Goal: Information Seeking & Learning: Learn about a topic

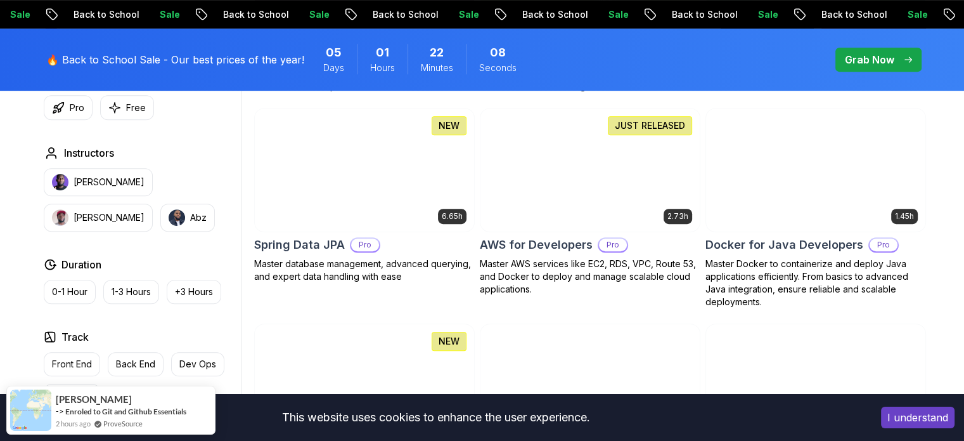
scroll to position [571, 0]
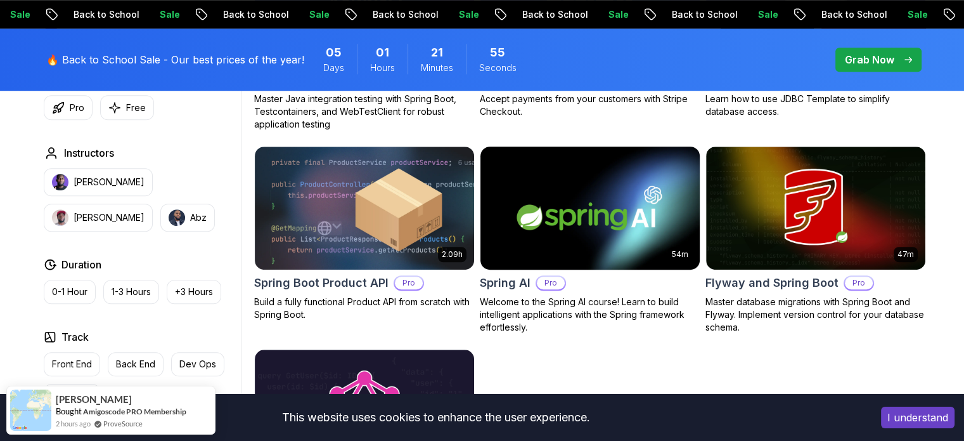
scroll to position [951, 0]
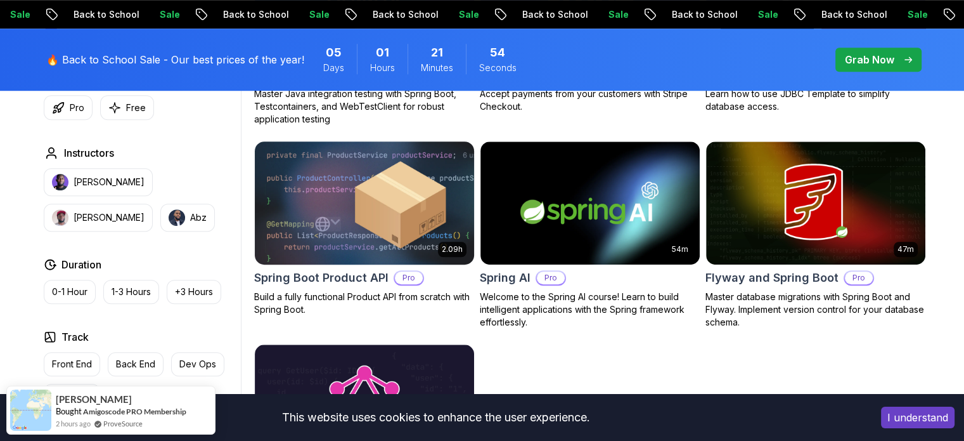
click at [341, 273] on h2 "Spring Boot Product API" at bounding box center [321, 278] width 134 height 18
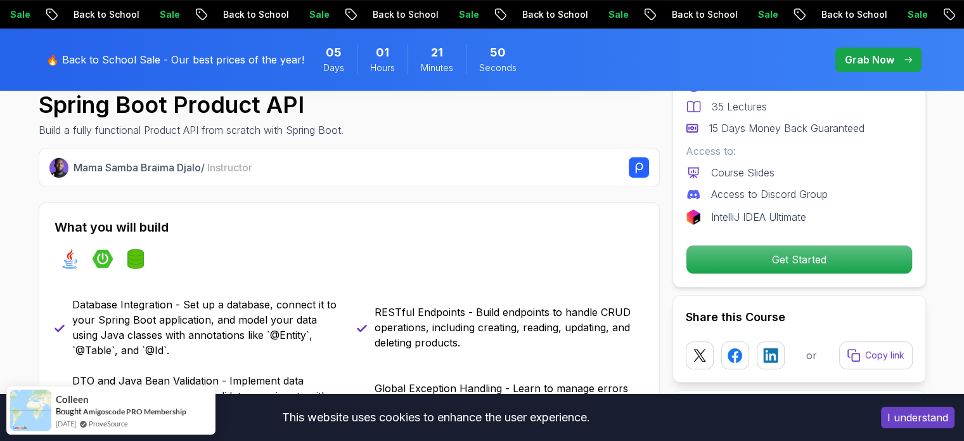
scroll to position [444, 0]
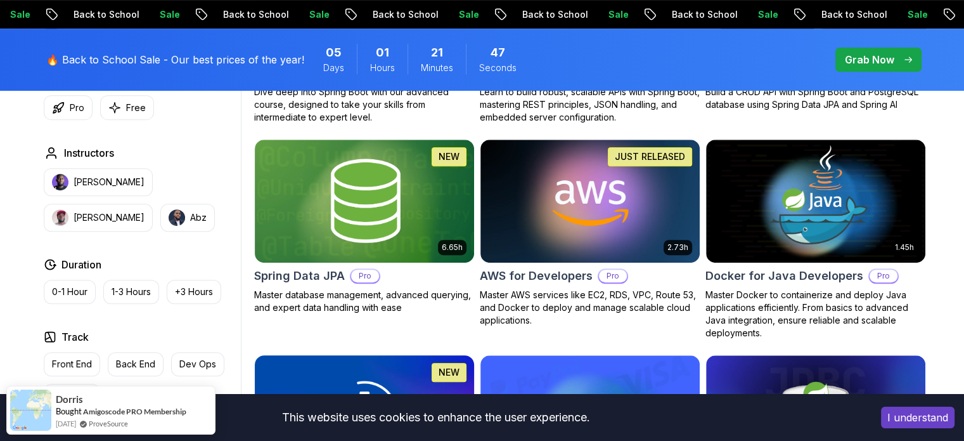
scroll to position [507, 0]
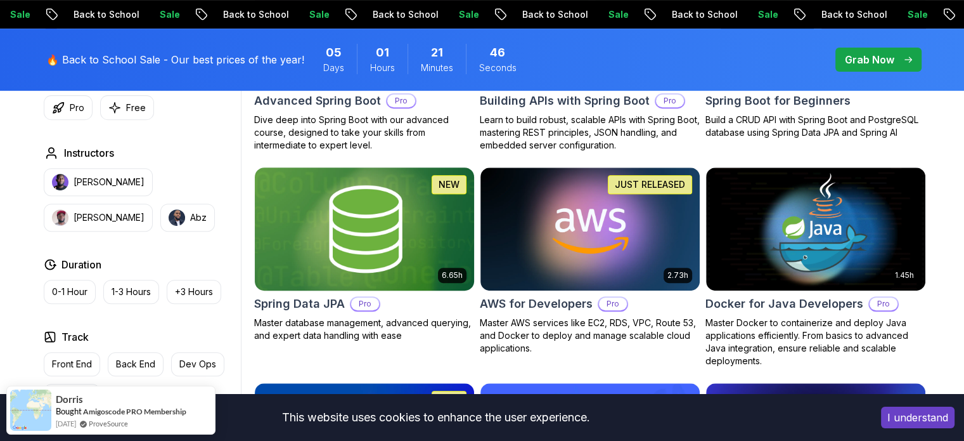
click at [387, 249] on img at bounding box center [364, 228] width 230 height 129
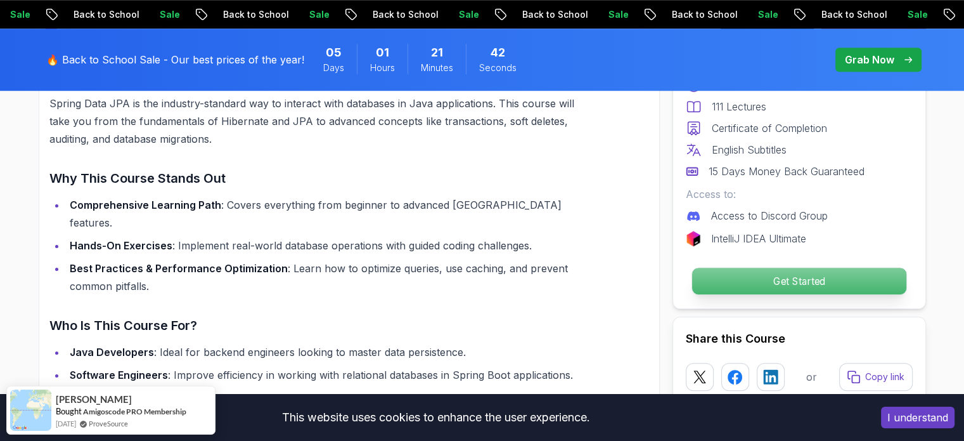
click at [731, 284] on p "Get Started" at bounding box center [799, 281] width 214 height 27
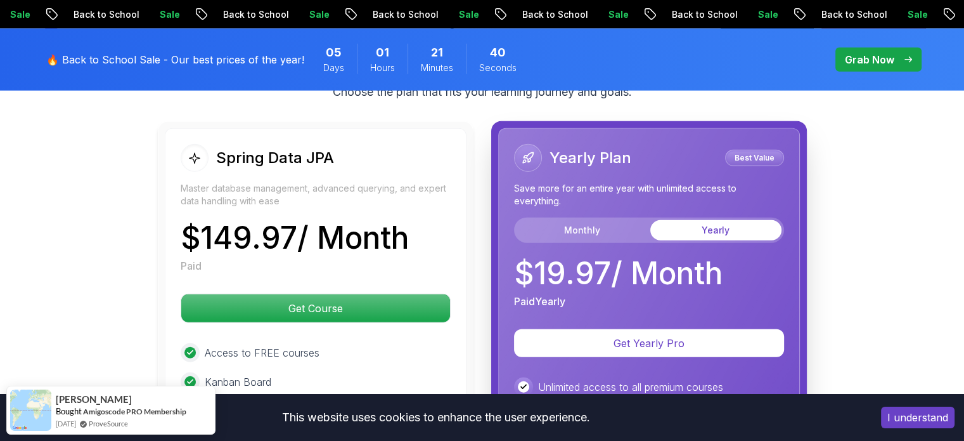
scroll to position [3423, 0]
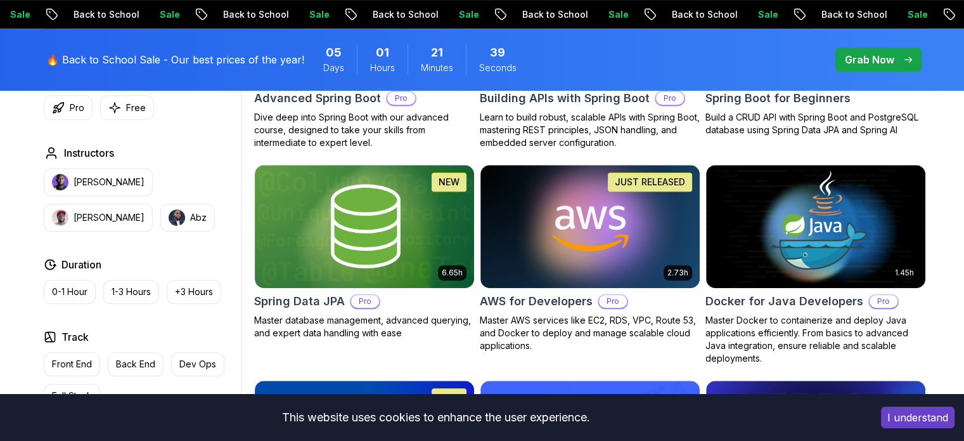
scroll to position [507, 0]
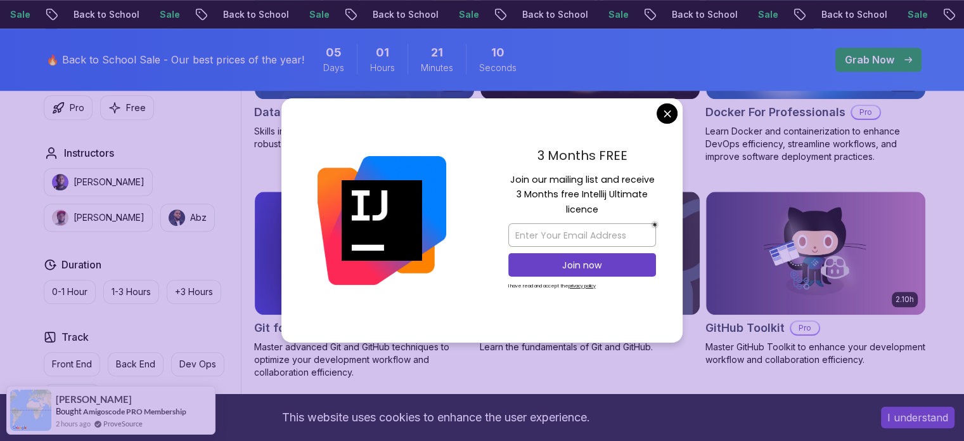
scroll to position [1332, 0]
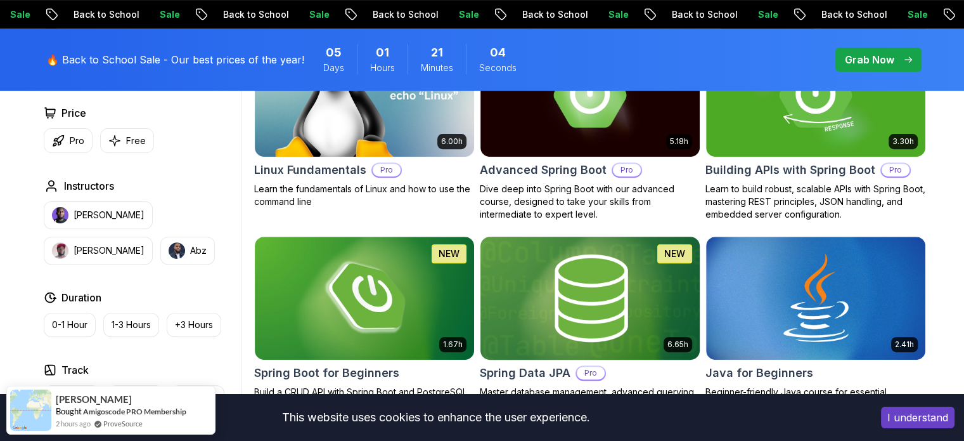
scroll to position [571, 0]
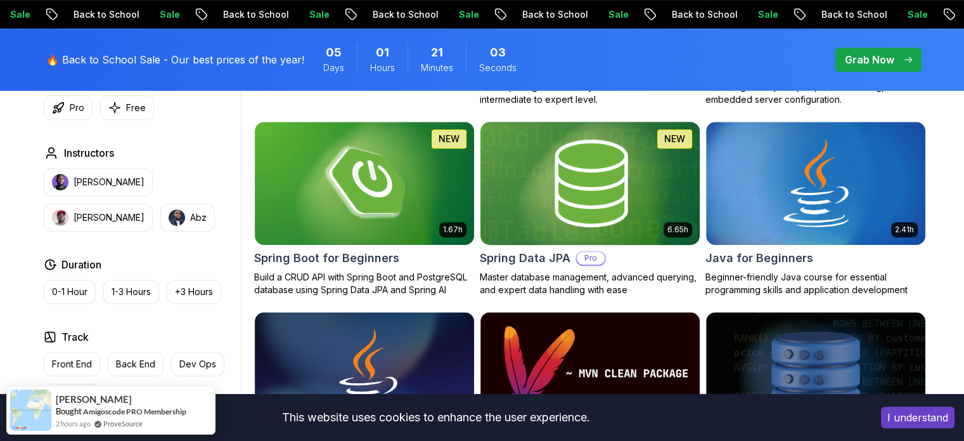
click at [568, 223] on img at bounding box center [590, 183] width 230 height 129
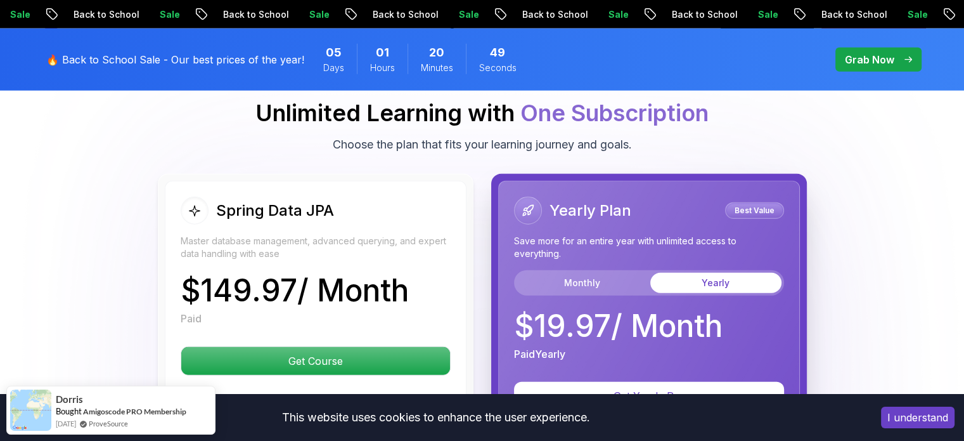
scroll to position [3171, 0]
